Goal: Information Seeking & Learning: Learn about a topic

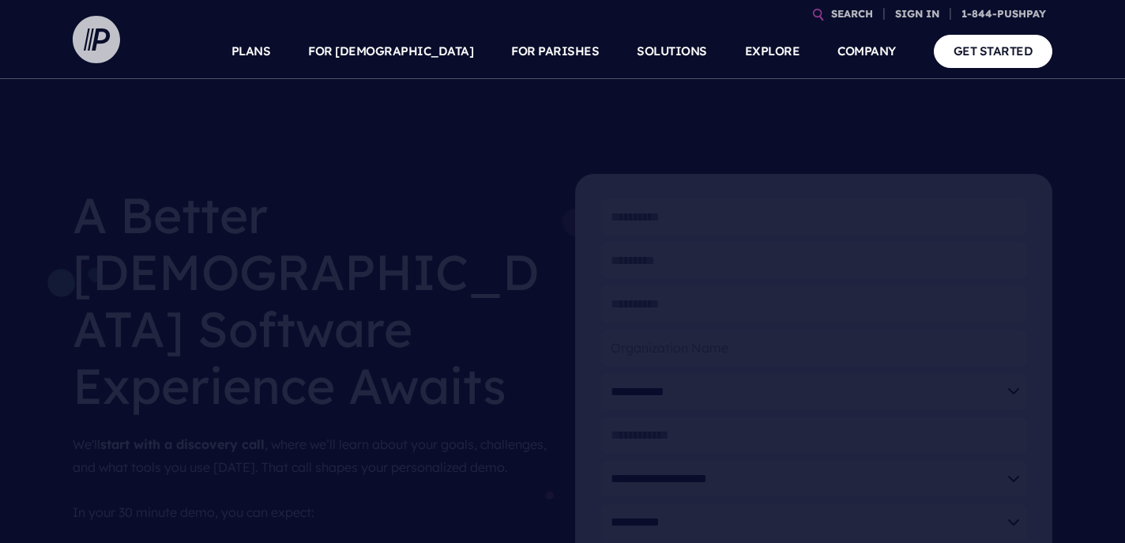
click at [107, 52] on img at bounding box center [96, 39] width 47 height 47
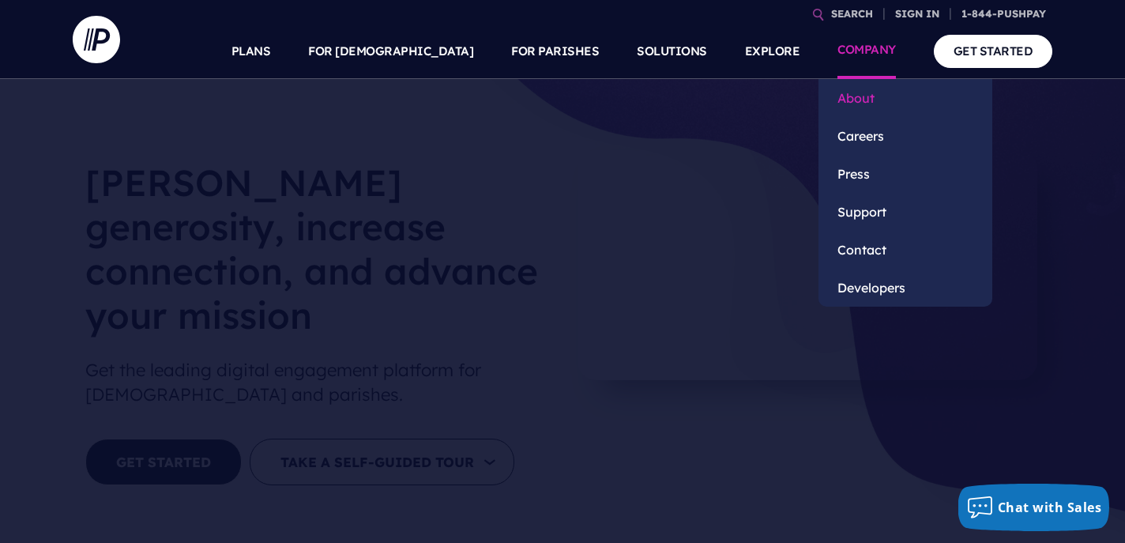
click at [866, 100] on link "About" at bounding box center [905, 98] width 174 height 38
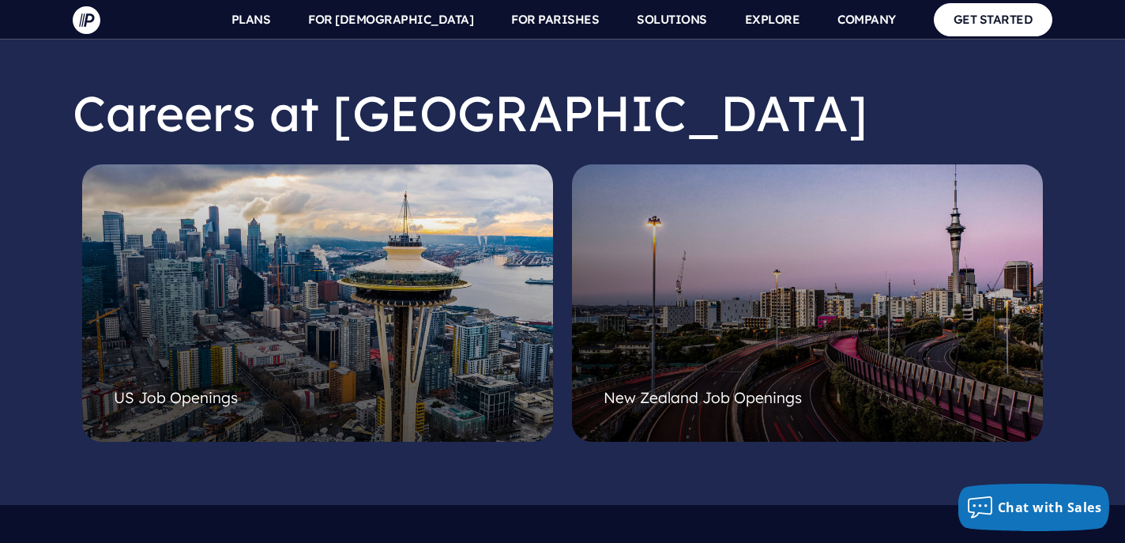
scroll to position [4025, 0]
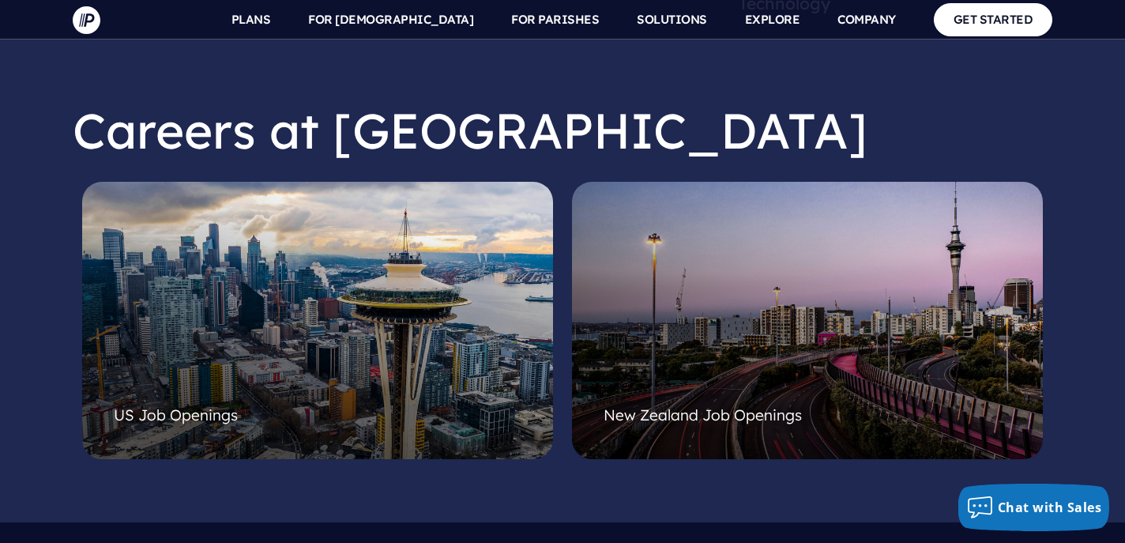
click at [388, 273] on div at bounding box center [318, 300] width 408 height 190
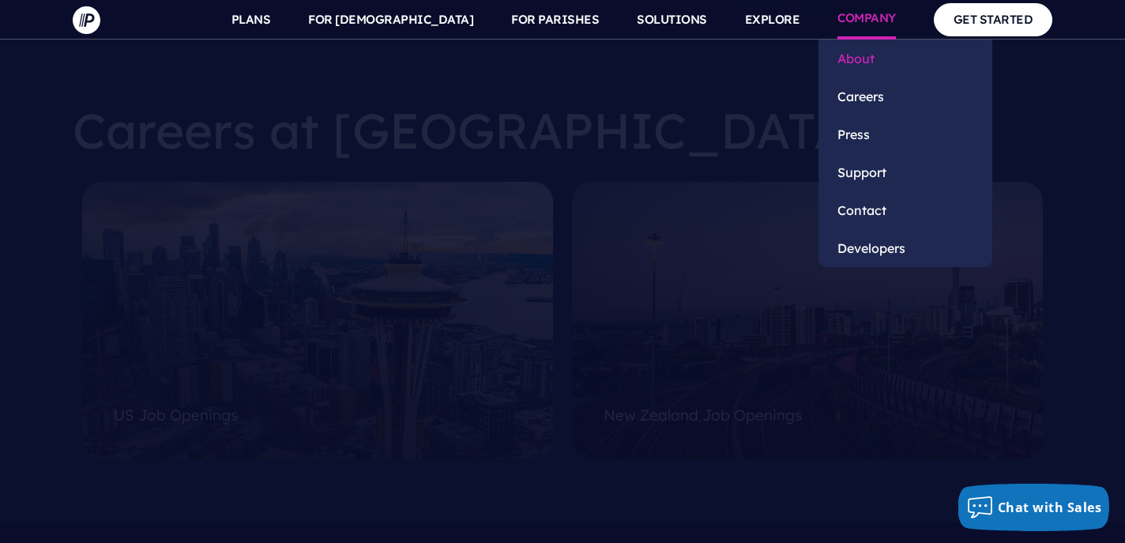
click at [863, 50] on link "About" at bounding box center [905, 59] width 174 height 38
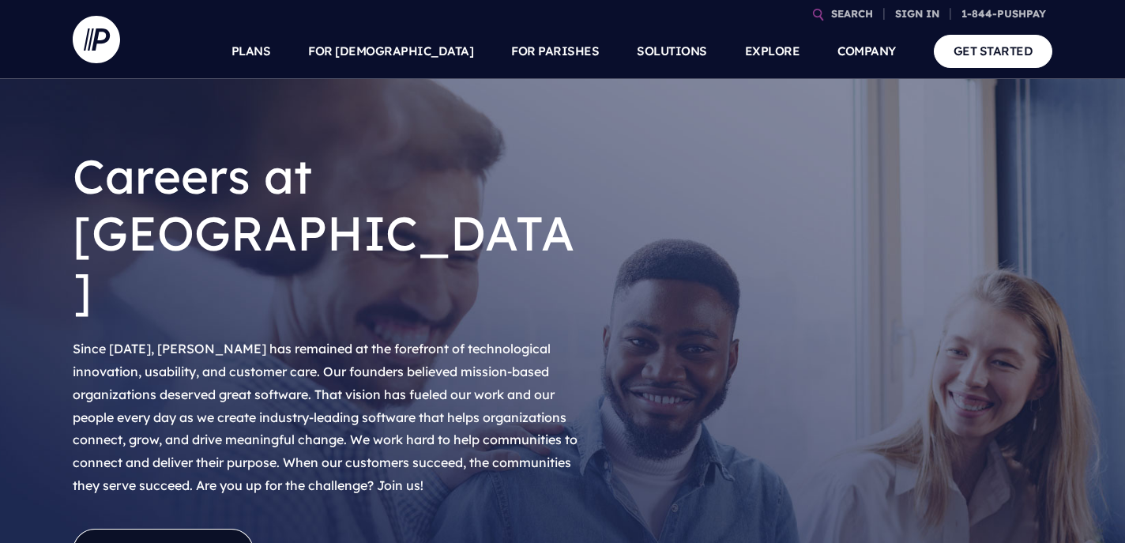
click at [170, 529] on link "View Openings" at bounding box center [163, 552] width 181 height 47
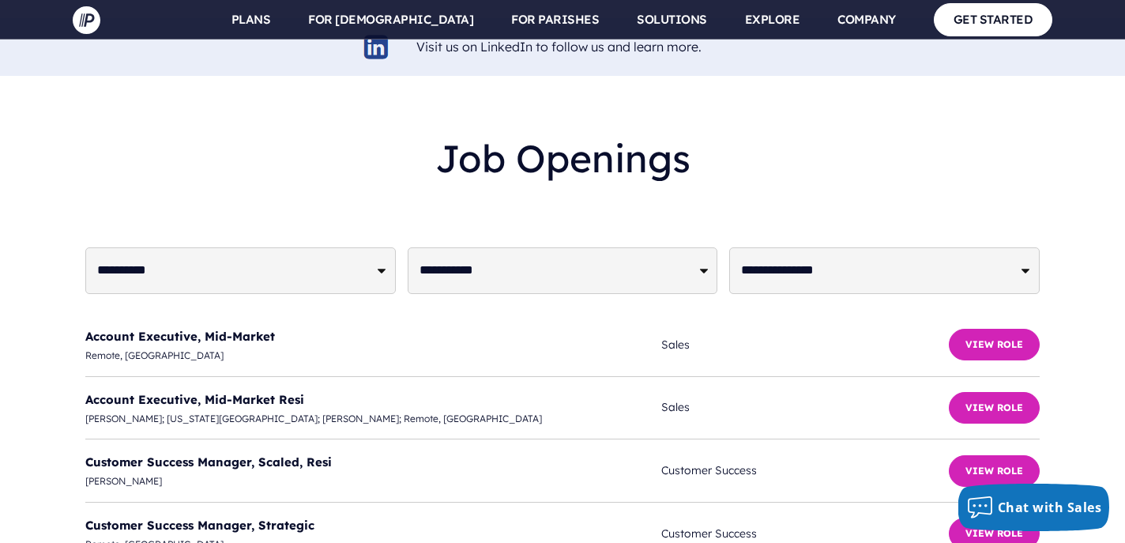
scroll to position [3807, 0]
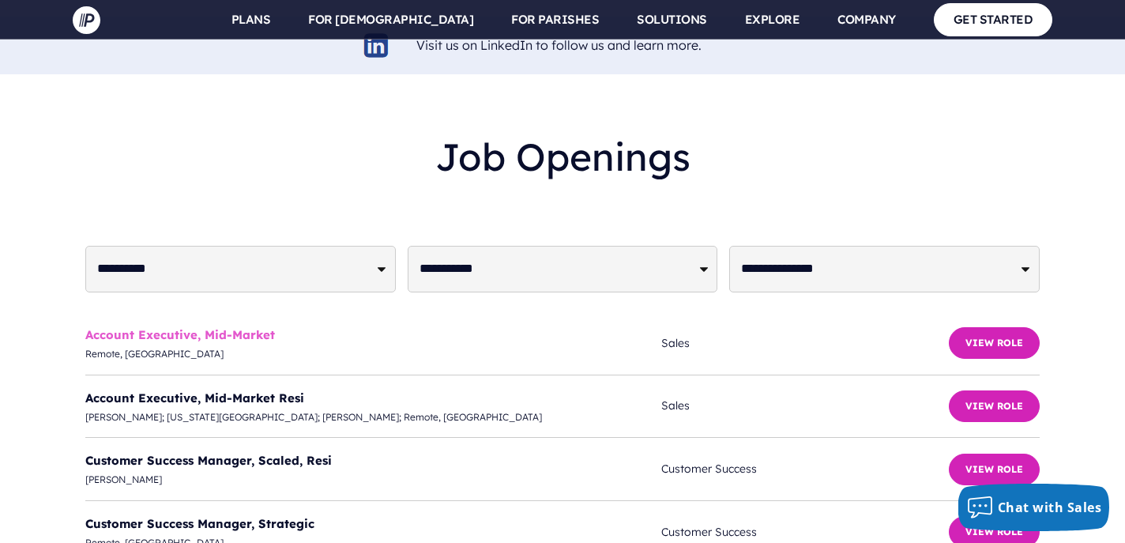
click at [234, 327] on link "Account Executive, Mid-Market" at bounding box center [180, 334] width 190 height 15
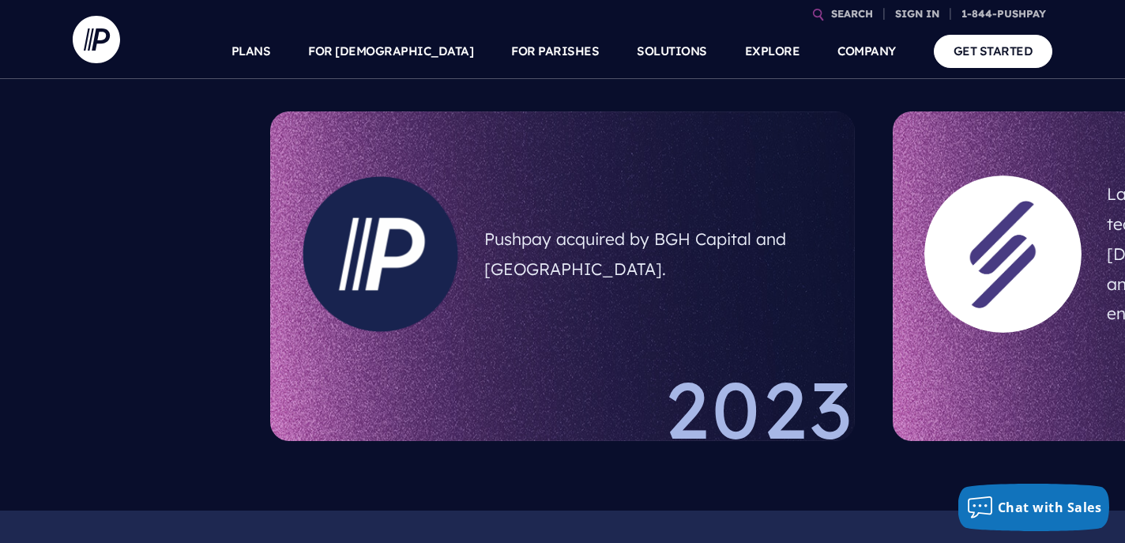
scroll to position [1078, 0]
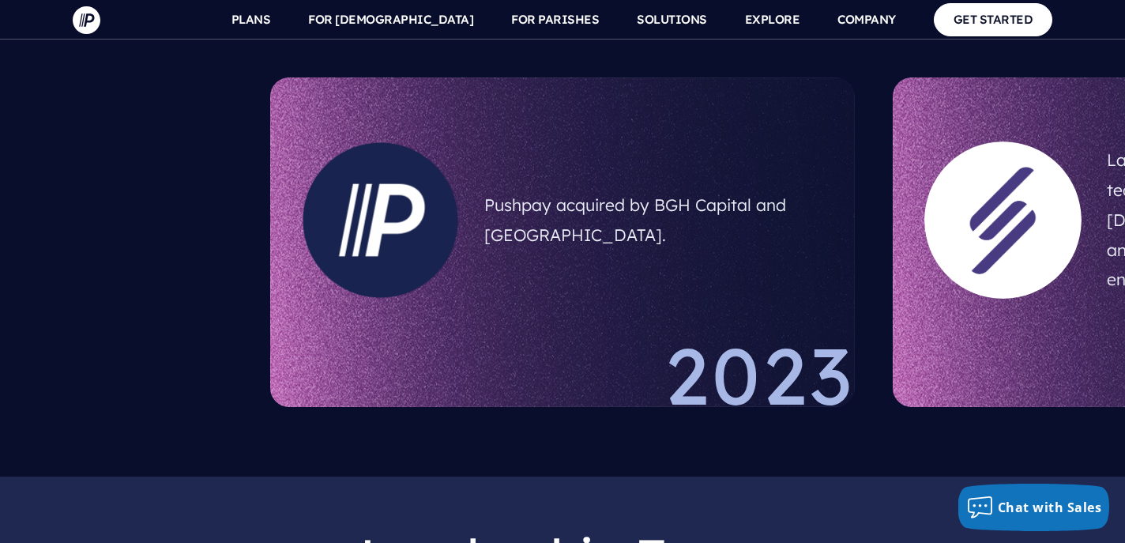
click at [702, 243] on div "Pushpay acquired by BGH Capital and Sixth Street." at bounding box center [654, 220] width 364 height 98
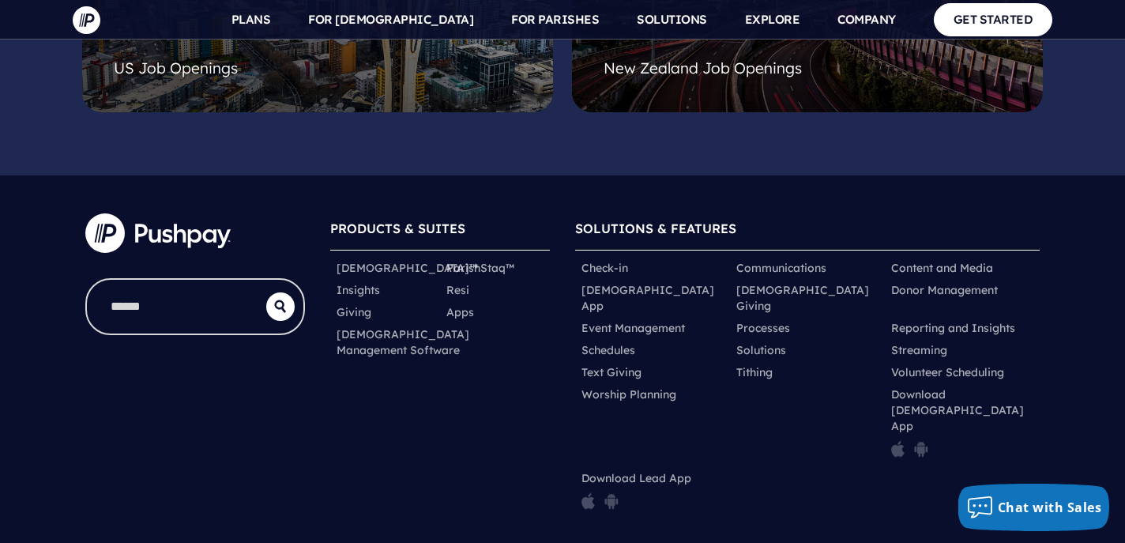
scroll to position [4474, 0]
